Goal: Task Accomplishment & Management: Manage account settings

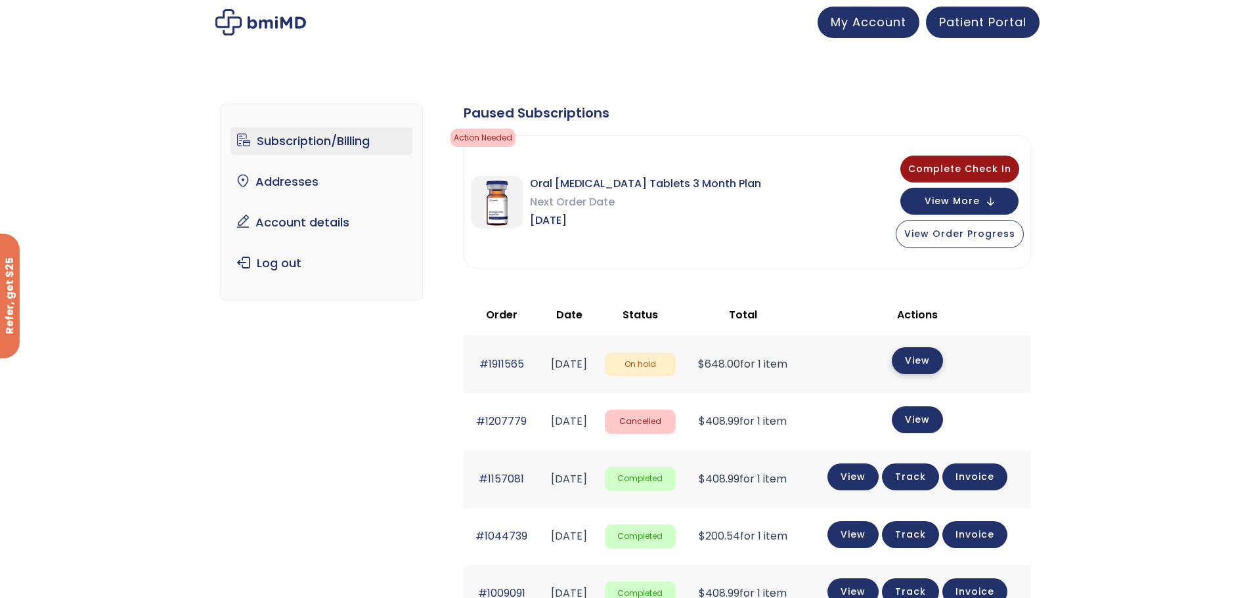
click at [932, 362] on link "View" at bounding box center [917, 361] width 51 height 27
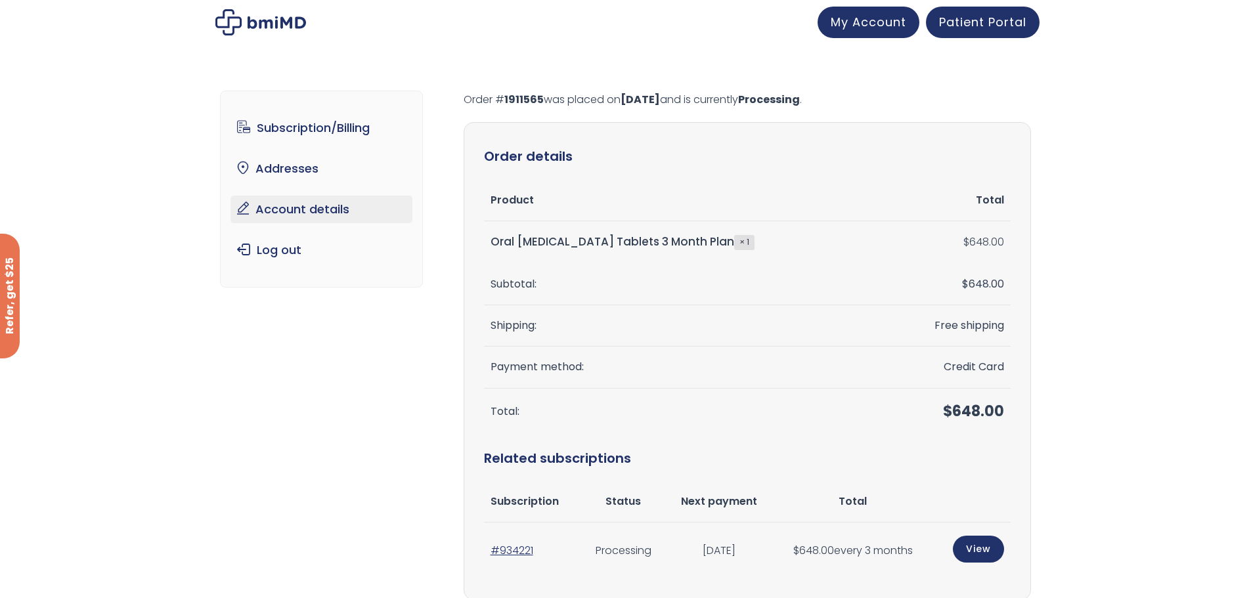
click at [288, 216] on link "Account details" at bounding box center [322, 210] width 182 height 28
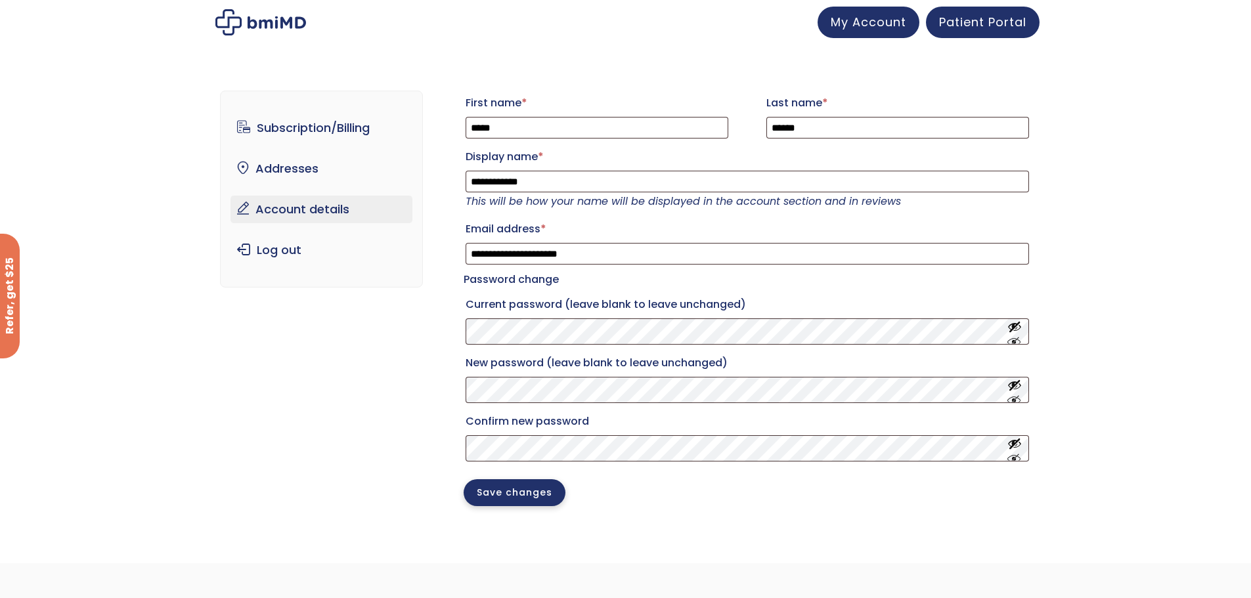
click at [491, 502] on button "Save changes" at bounding box center [515, 493] width 102 height 27
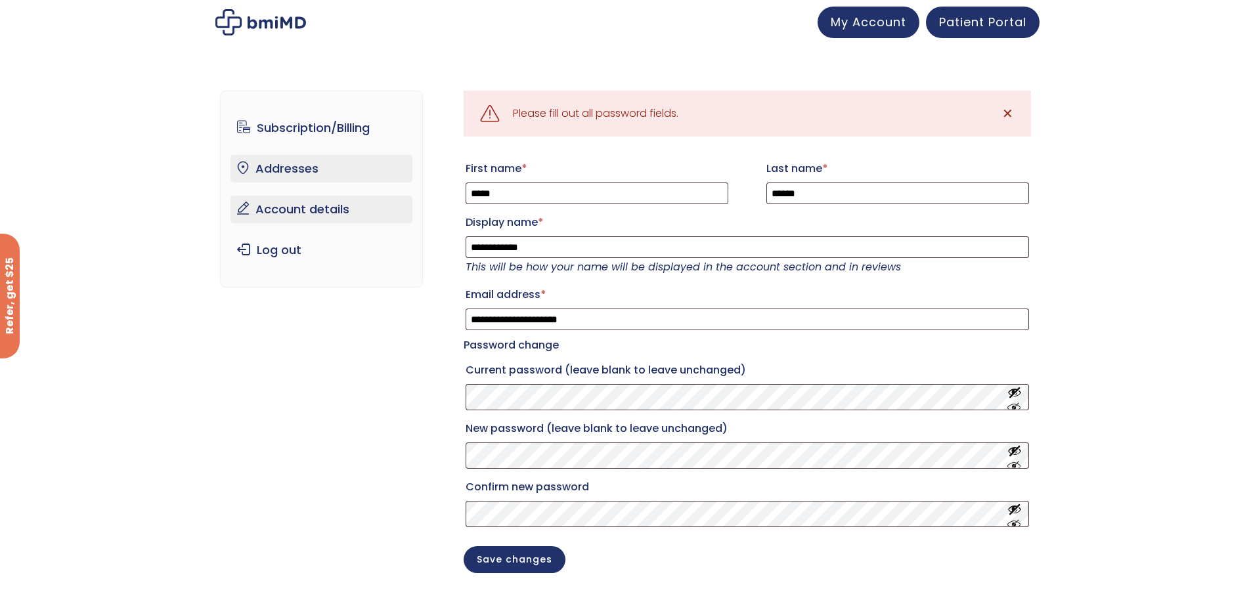
click at [317, 173] on link "Addresses" at bounding box center [322, 169] width 182 height 28
